Goal: Information Seeking & Learning: Learn about a topic

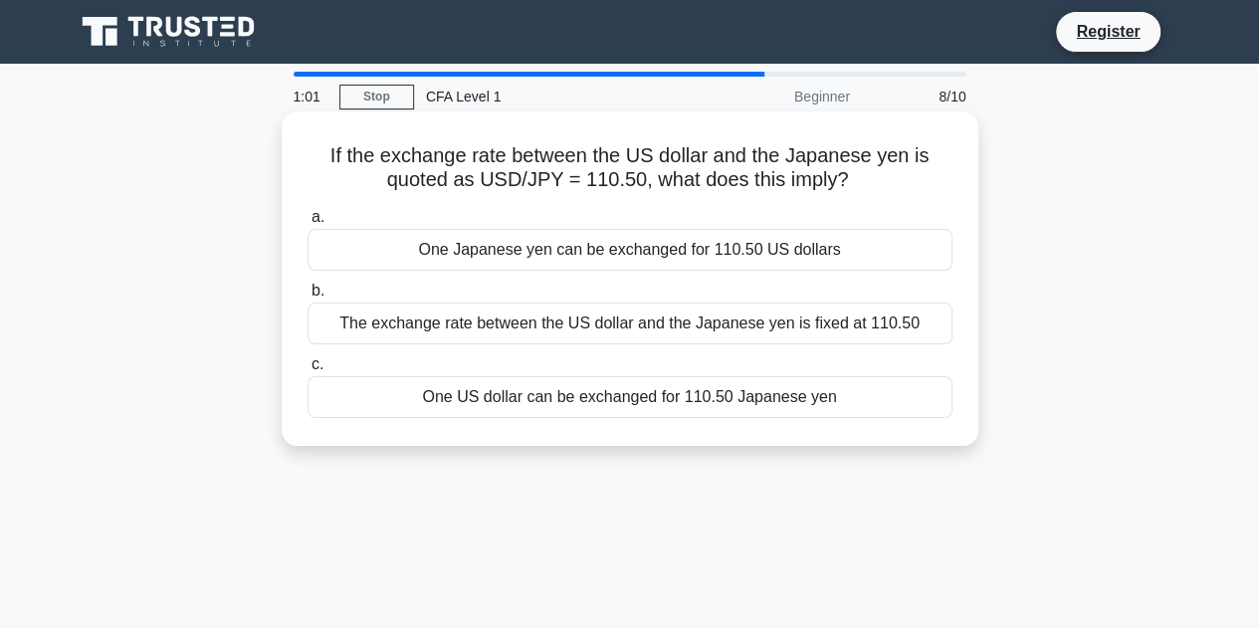
click at [625, 327] on div "The exchange rate between the US dollar and the Japanese yen is fixed at 110.50" at bounding box center [630, 324] width 645 height 42
click at [308, 298] on input "b. The exchange rate between the US dollar and the Japanese yen is fixed at 110…" at bounding box center [308, 291] width 0 height 13
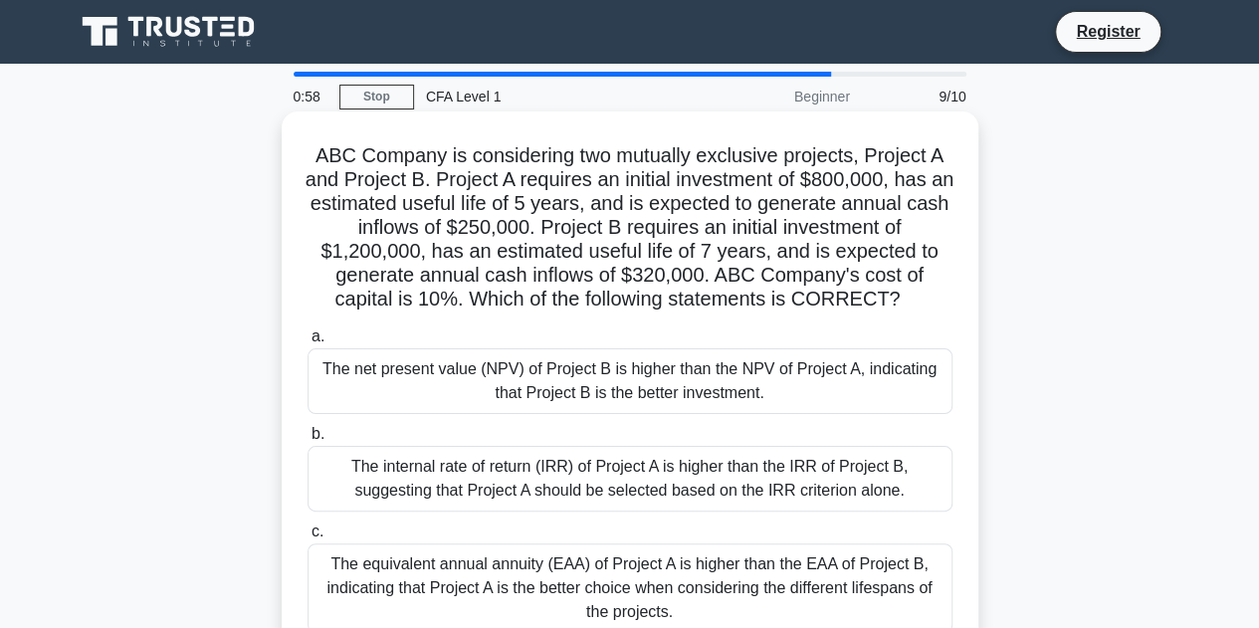
click at [589, 467] on div "The internal rate of return (IRR) of Project A is higher than the IRR of Projec…" at bounding box center [630, 479] width 645 height 66
click at [308, 441] on input "b. The internal rate of return (IRR) of Project A is higher than the IRR of Pro…" at bounding box center [308, 434] width 0 height 13
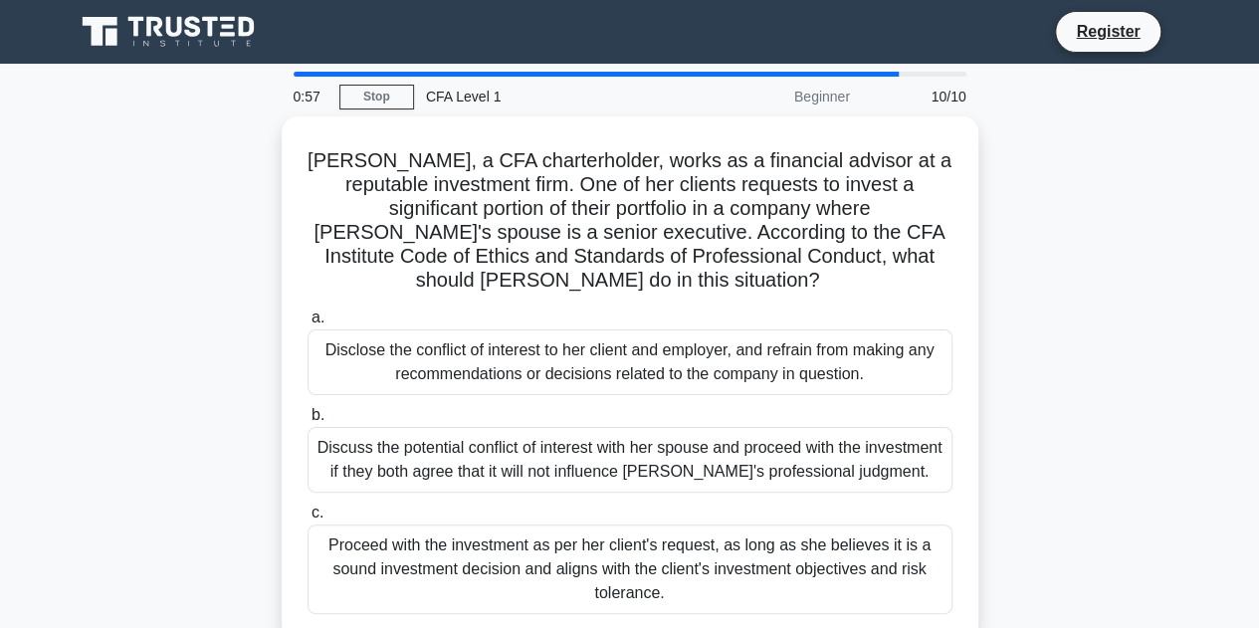
click at [589, 467] on div "Discuss the potential conflict of interest with her spouse and proceed with the…" at bounding box center [630, 460] width 645 height 66
click at [308, 422] on input "b. Discuss the potential conflict of interest with her spouse and proceed with …" at bounding box center [308, 415] width 0 height 13
